Goal: Task Accomplishment & Management: Use online tool/utility

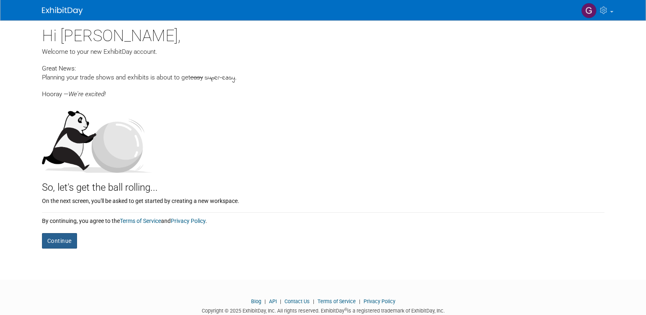
click at [57, 240] on button "Continue" at bounding box center [59, 240] width 35 height 15
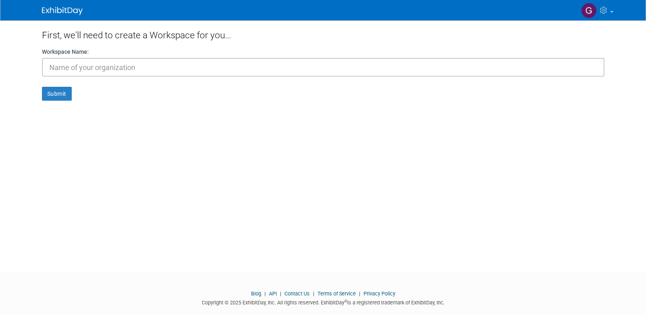
click at [55, 70] on input "text" at bounding box center [323, 67] width 562 height 19
type input "[PERSON_NAME] and [PERSON_NAME] Somatic Movement"
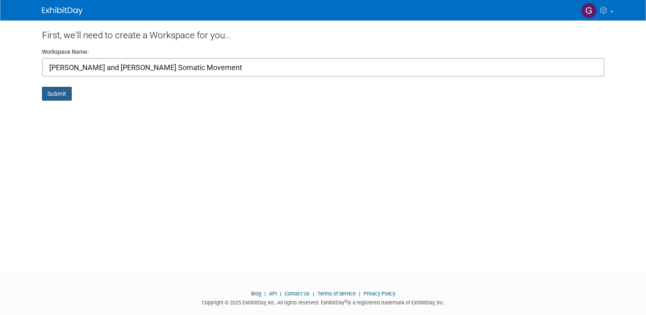
click at [56, 90] on button "Submit" at bounding box center [57, 94] width 30 height 14
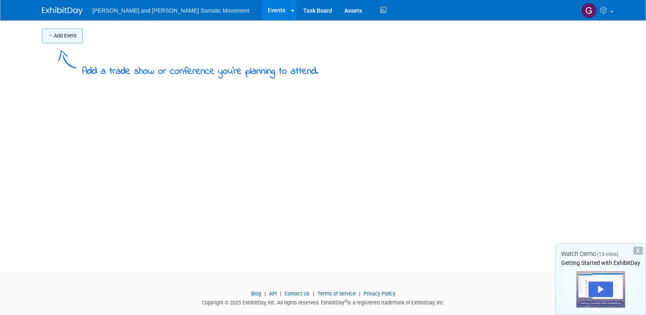
click at [73, 40] on button "Add Event" at bounding box center [62, 36] width 41 height 15
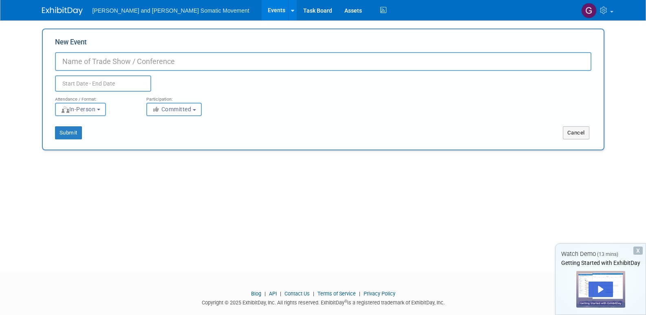
click at [122, 60] on input "New Event" at bounding box center [323, 61] width 536 height 19
click at [171, 60] on input "90's Reggae/Hip-Hop/Reggaetón" at bounding box center [323, 61] width 536 height 19
type input "90's Reggae/Hip-Hop/Reggaetón dance aerobics"
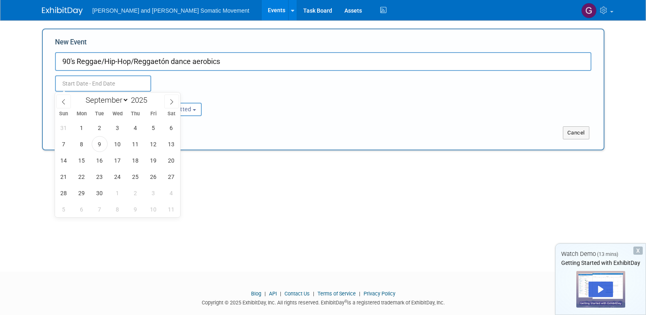
click at [91, 82] on input "text" at bounding box center [103, 83] width 96 height 16
click at [100, 179] on span "23" at bounding box center [100, 177] width 16 height 16
click at [104, 178] on span "23" at bounding box center [100, 177] width 16 height 16
type input "Sep 23, 2025 to Sep 23, 2025"
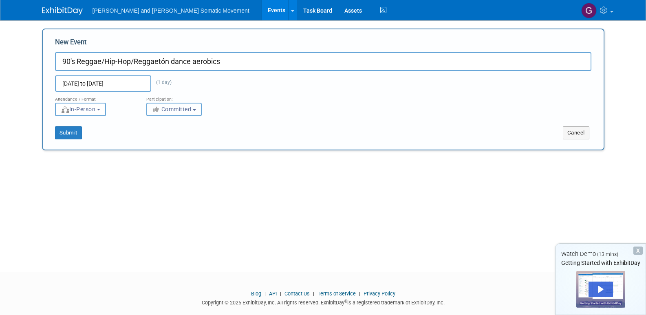
click at [152, 106] on span "Committed" at bounding box center [172, 109] width 40 height 7
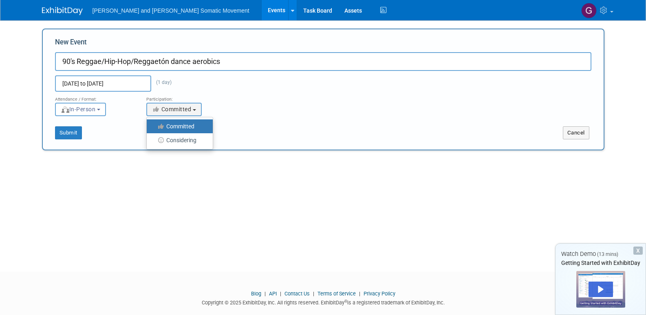
click at [127, 143] on div "New Event 90's Reggae/Hip-Hop/Reggaetón dance aerobics Sep 23, 2025 to Sep 23, …" at bounding box center [323, 90] width 562 height 122
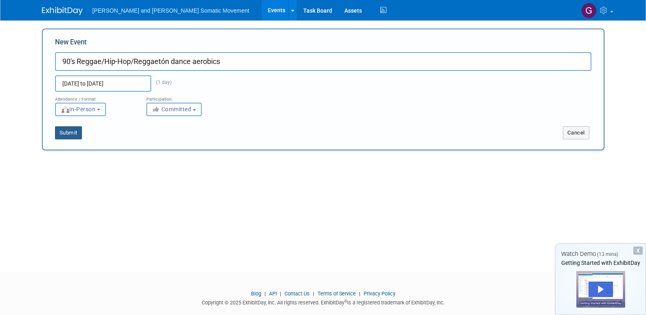
click at [73, 135] on button "Submit" at bounding box center [68, 132] width 27 height 13
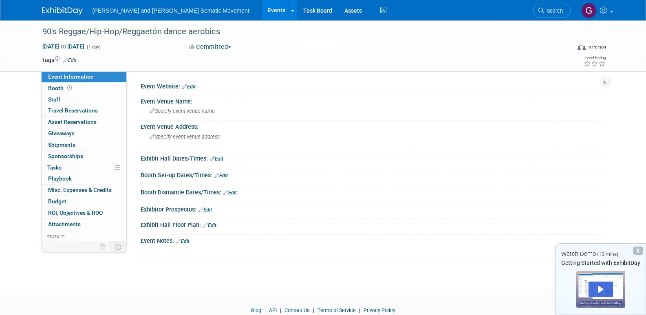
click at [193, 85] on link "Edit" at bounding box center [188, 87] width 13 height 6
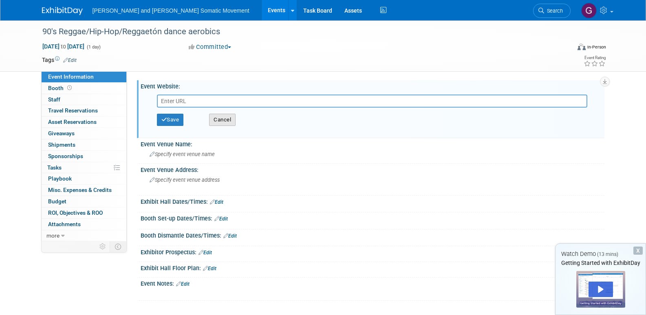
click at [229, 119] on button "Cancel" at bounding box center [222, 120] width 26 height 12
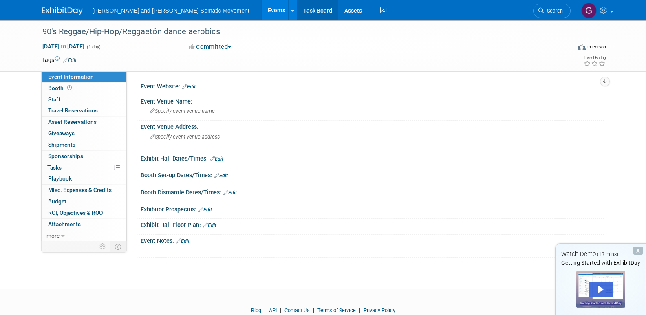
click at [297, 7] on link "Task Board" at bounding box center [317, 10] width 41 height 20
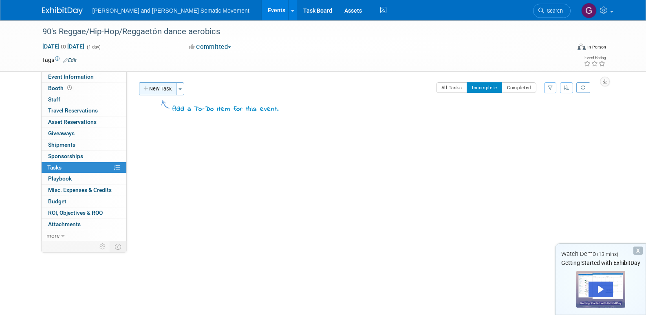
click at [167, 92] on button "New Task" at bounding box center [157, 88] width 37 height 13
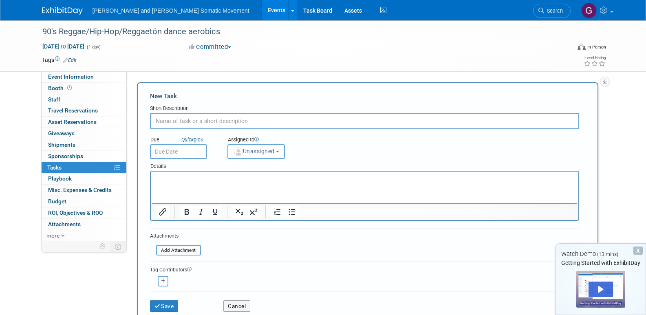
click at [167, 118] on input "text" at bounding box center [364, 121] width 429 height 16
click at [57, 227] on span "Attachments 0" at bounding box center [64, 224] width 33 height 7
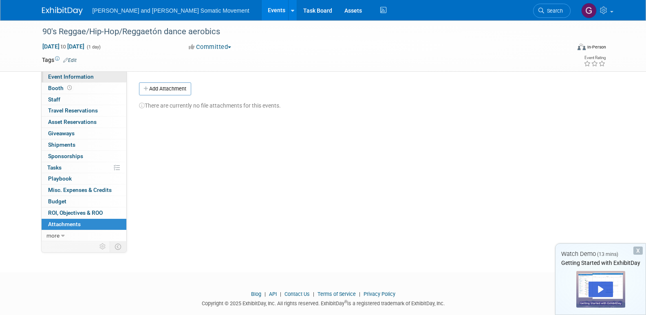
click at [79, 75] on span "Event Information" at bounding box center [71, 76] width 46 height 7
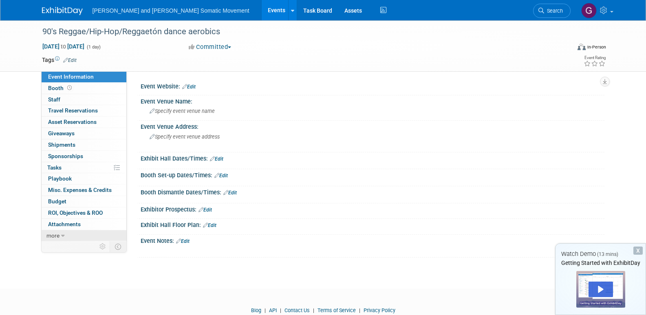
click at [55, 235] on span "more" at bounding box center [52, 235] width 13 height 7
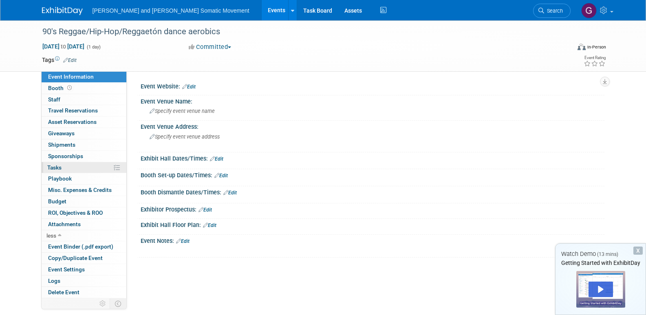
click at [63, 163] on link "0% Tasks 0%" at bounding box center [84, 167] width 85 height 11
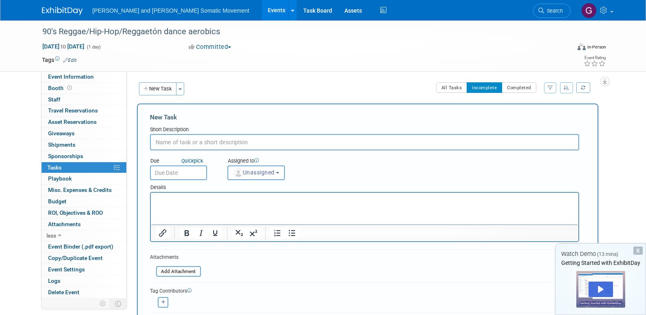
click at [191, 145] on input "text" at bounding box center [364, 142] width 429 height 16
type input "Send Email"
click at [179, 200] on p "Rich Text Area. Press ALT-0 for help." at bounding box center [364, 200] width 418 height 8
